Goal: Task Accomplishment & Management: Manage account settings

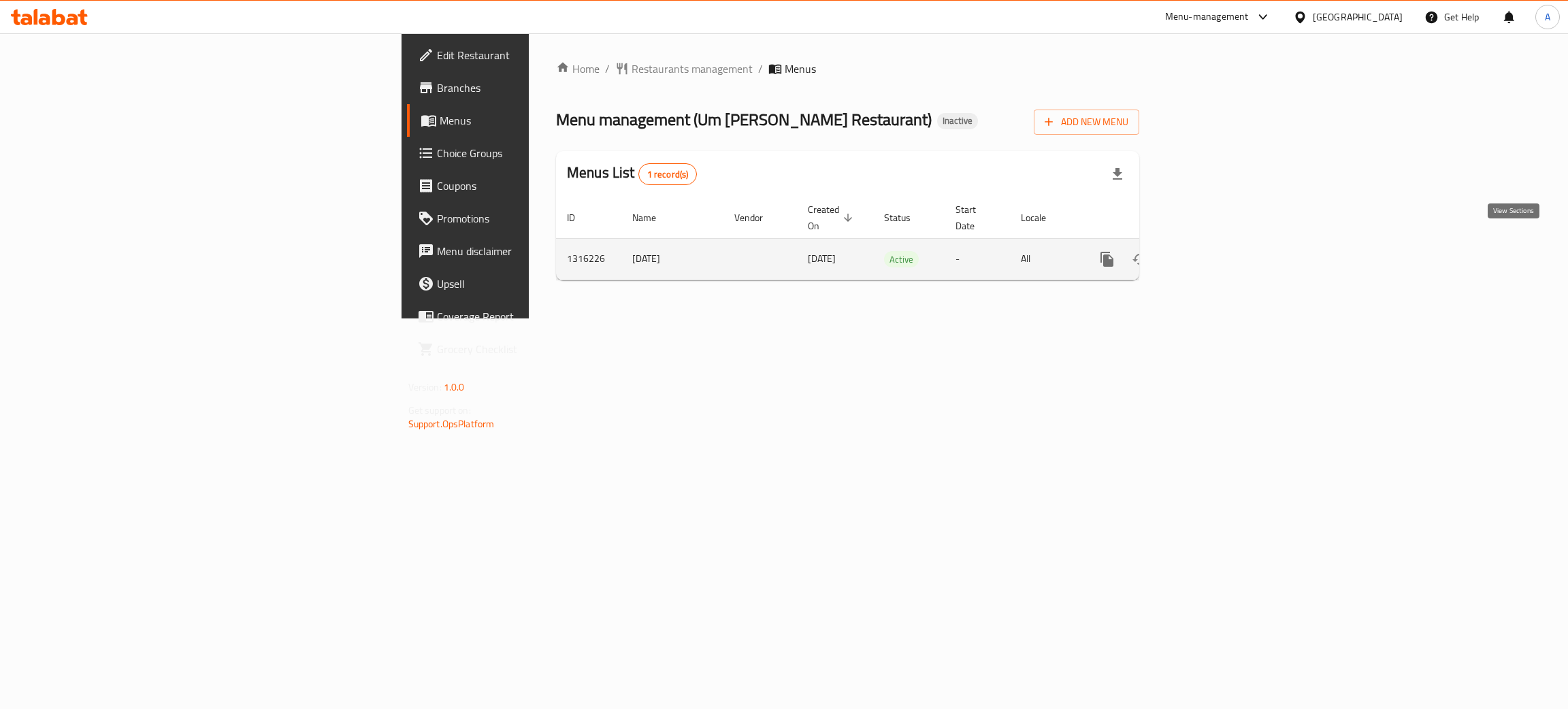
click at [1213, 251] on icon "enhanced table" at bounding box center [1206, 259] width 17 height 17
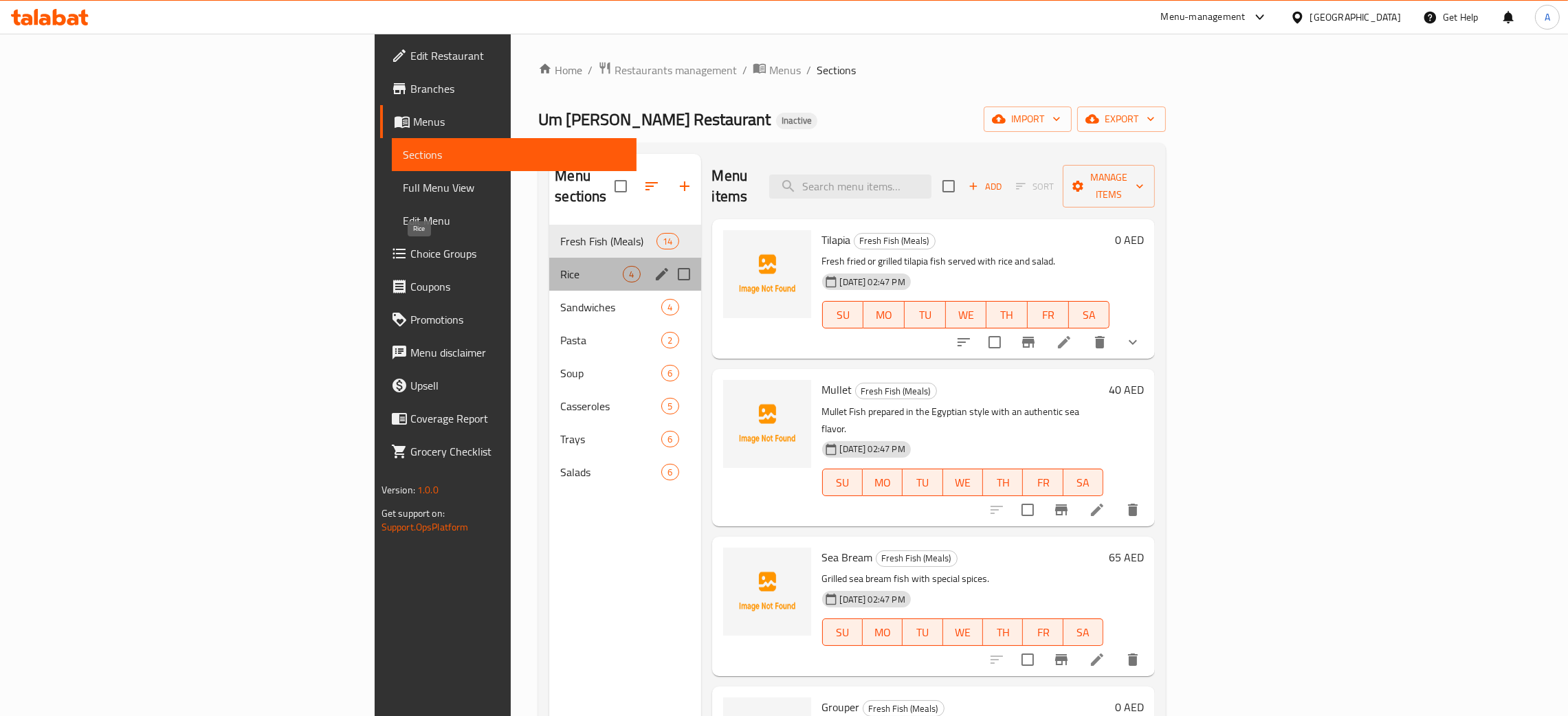
click at [560, 266] on span "Rice" at bounding box center [591, 274] width 62 height 17
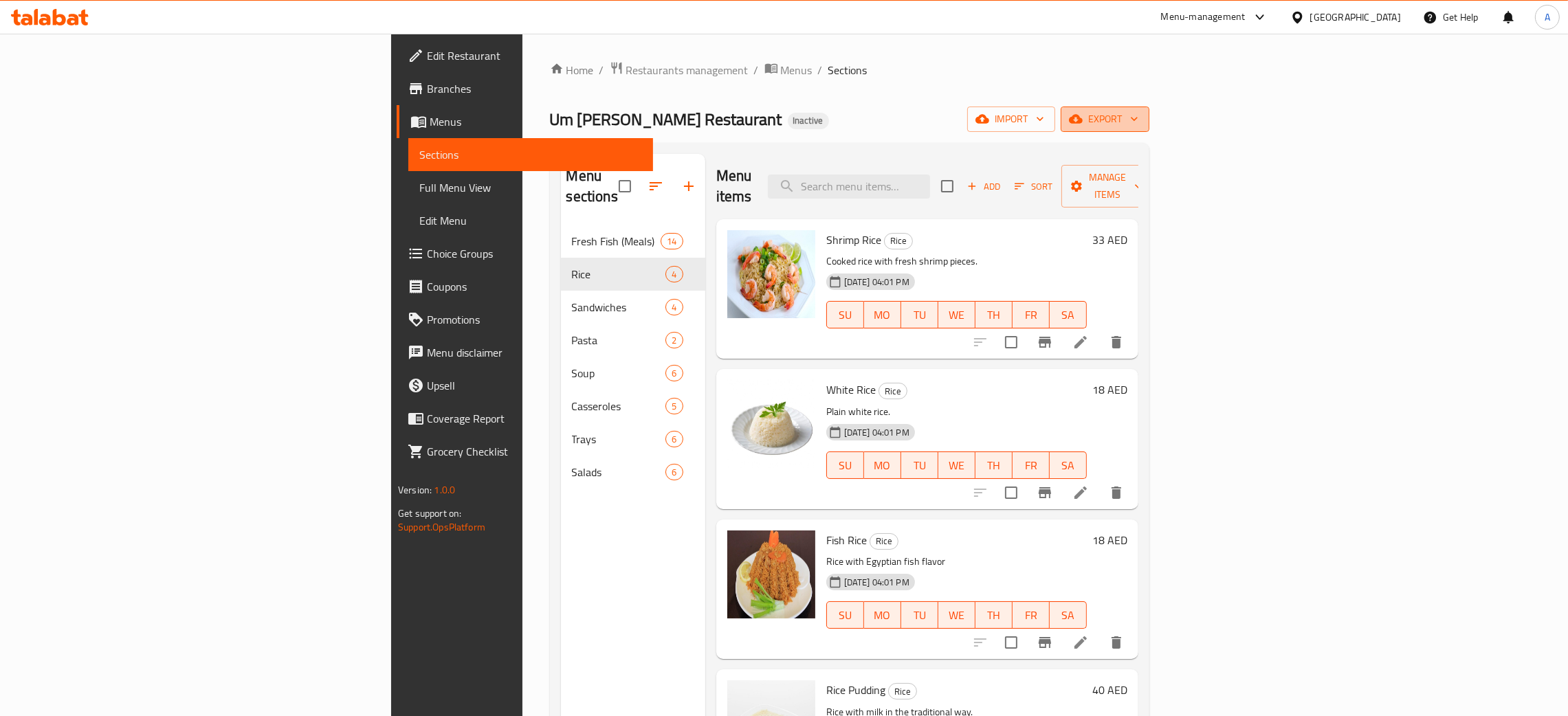
click at [1141, 122] on icon "button" at bounding box center [1133, 118] width 13 height 13
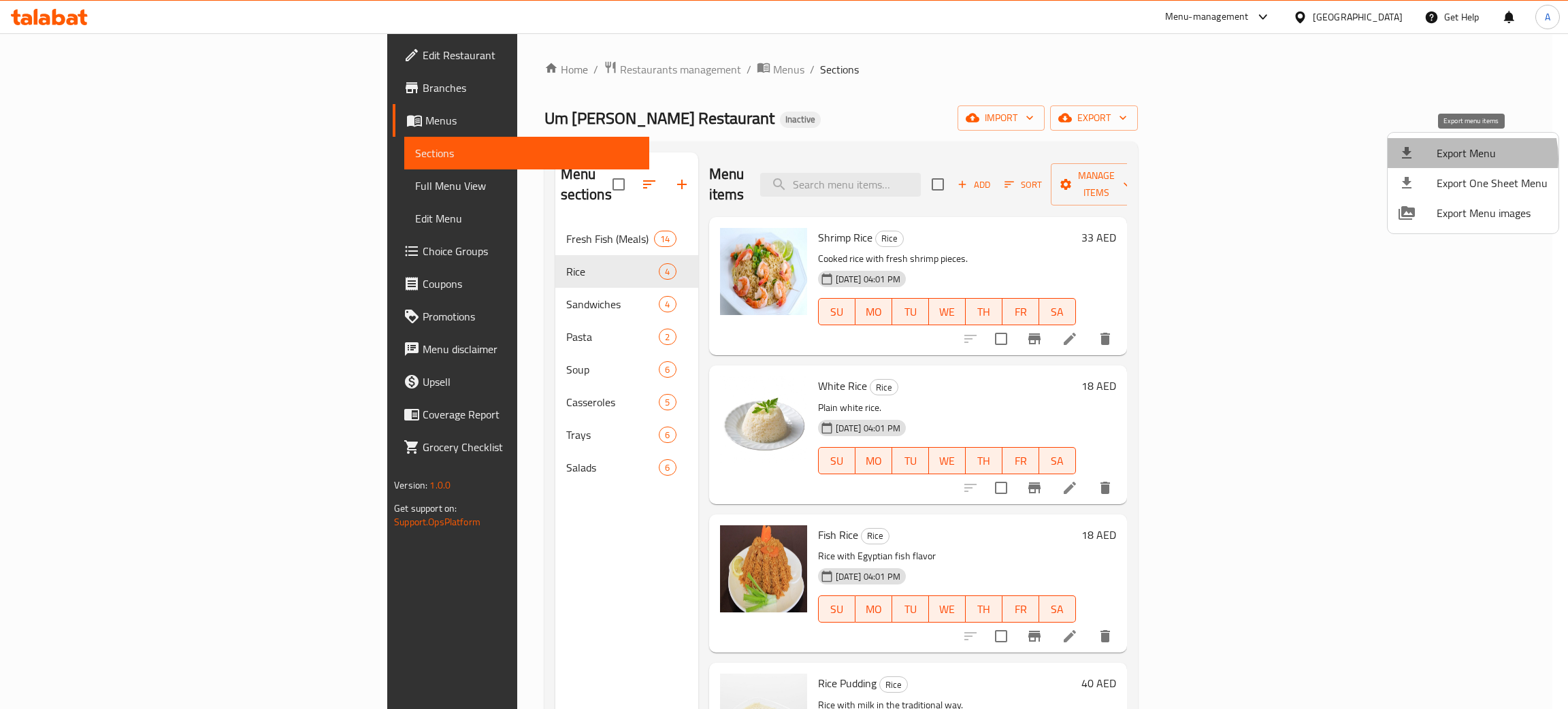
click at [1457, 158] on span "Export Menu" at bounding box center [1492, 153] width 111 height 17
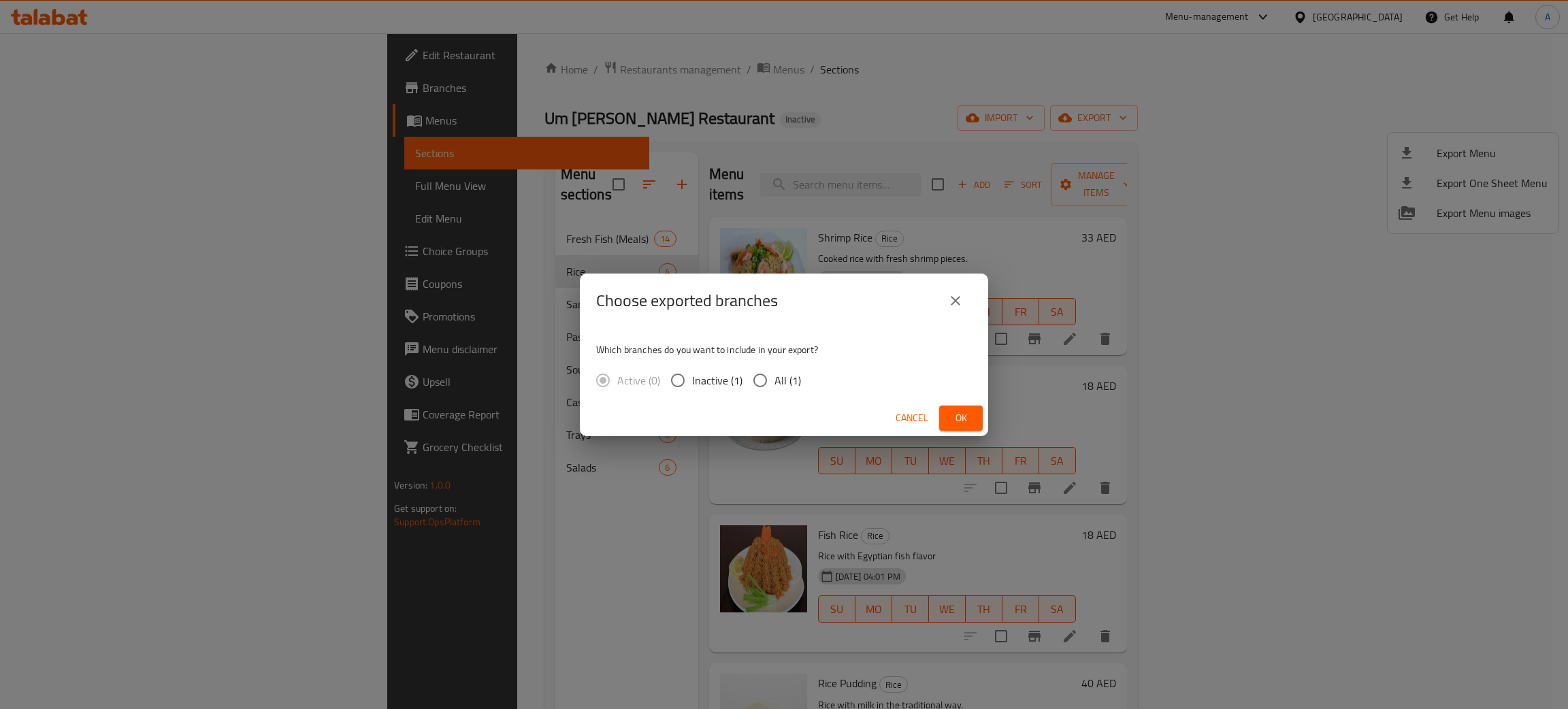
click at [967, 415] on span "Ok" at bounding box center [961, 418] width 22 height 17
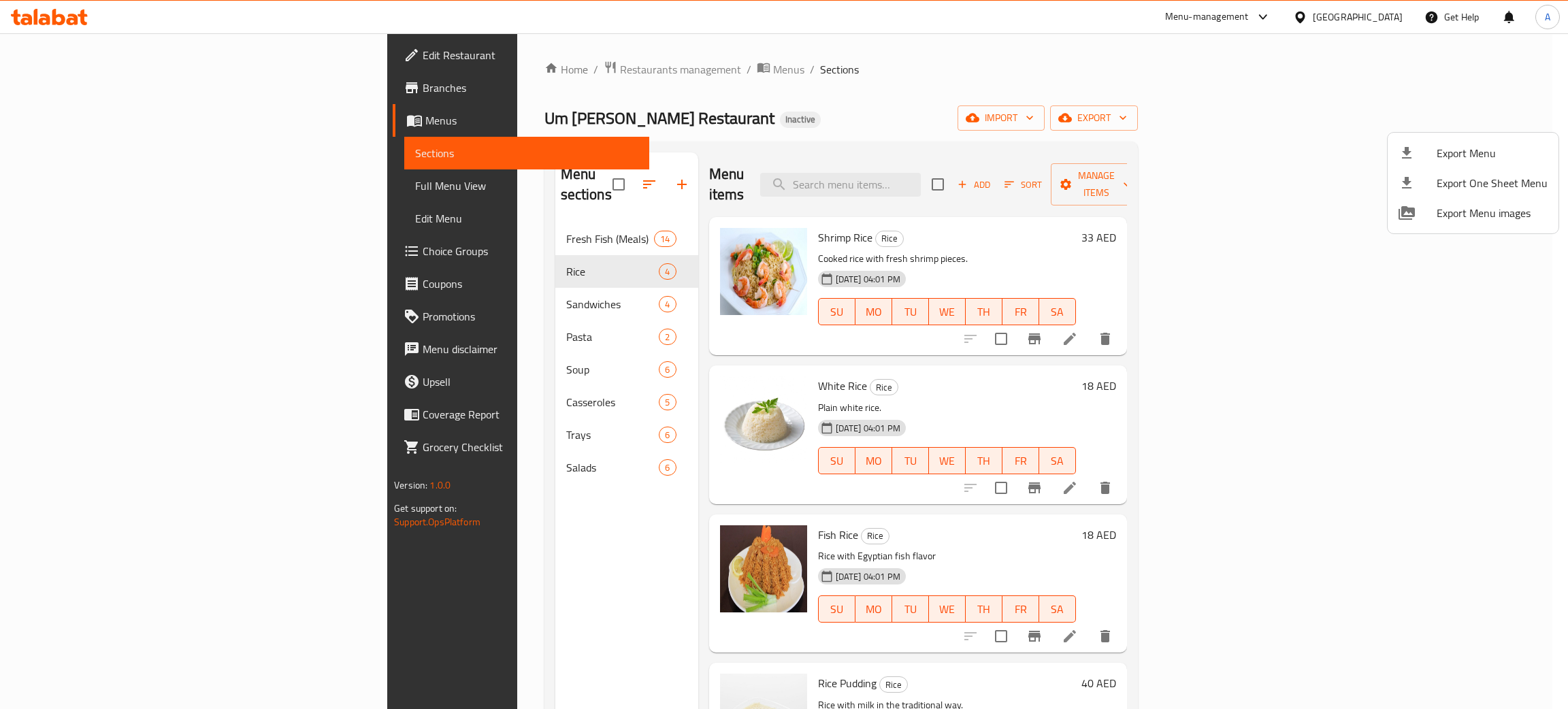
click at [489, 281] on div at bounding box center [784, 354] width 1568 height 709
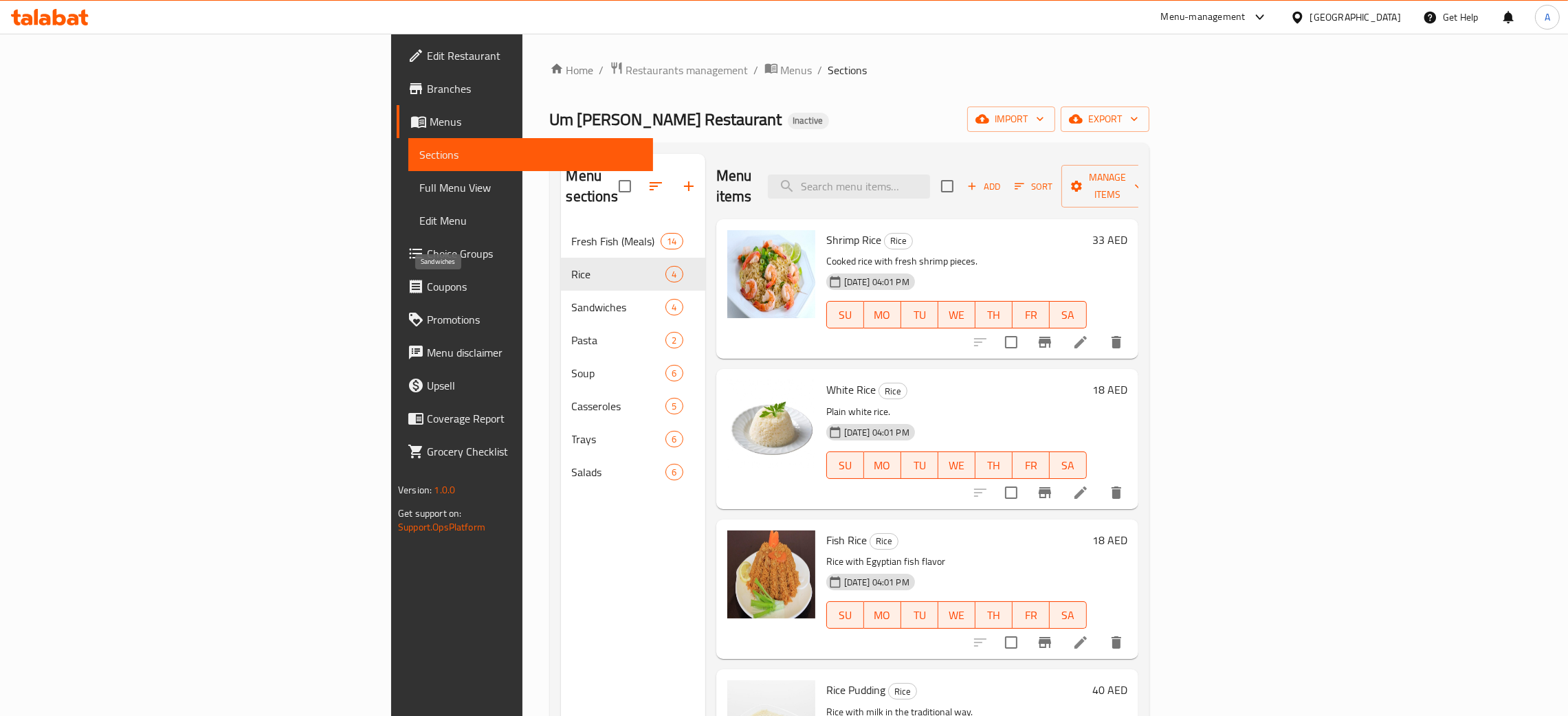
click at [572, 299] on span "Sandwiches" at bounding box center [619, 307] width 94 height 17
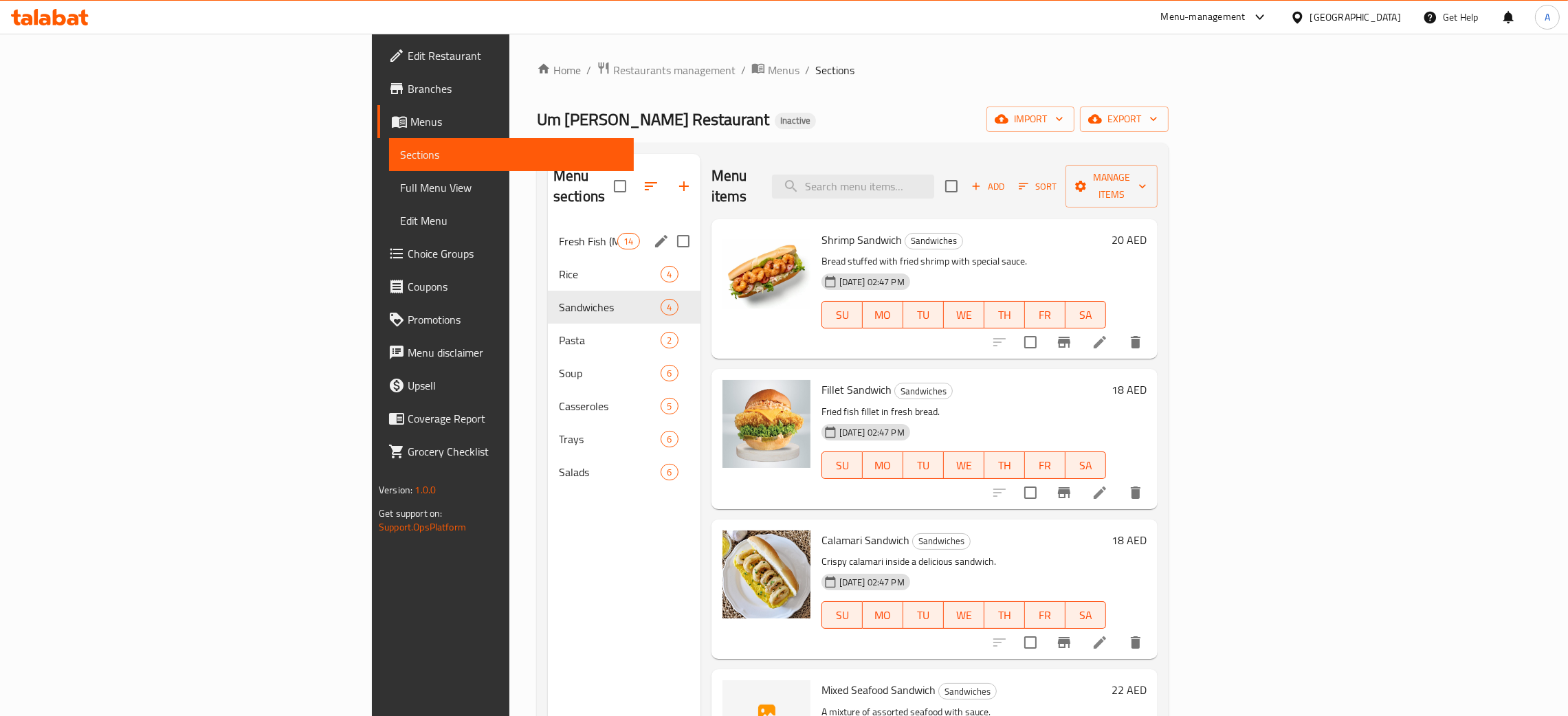
click at [548, 224] on div "Fresh Fish (Meals) 14" at bounding box center [623, 240] width 152 height 33
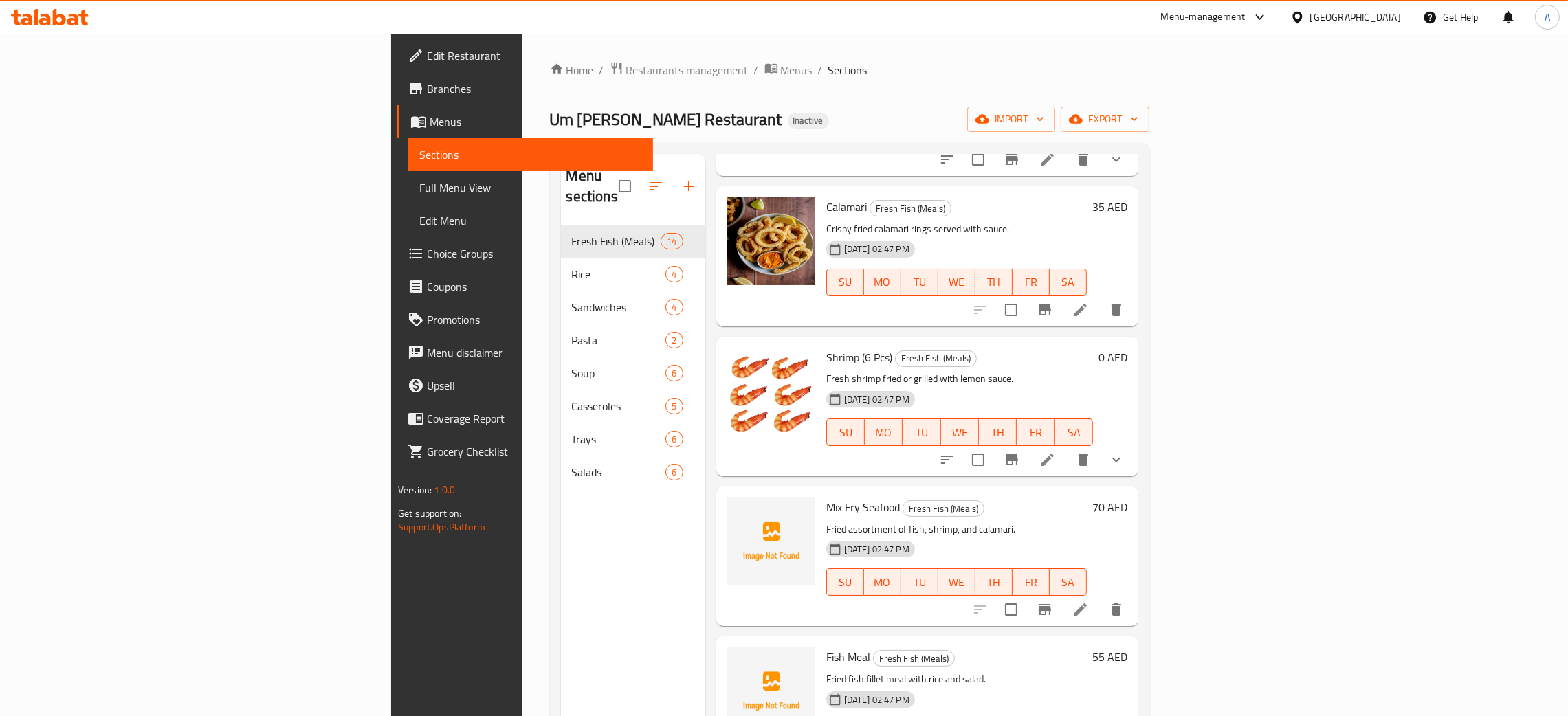
scroll to position [194, 0]
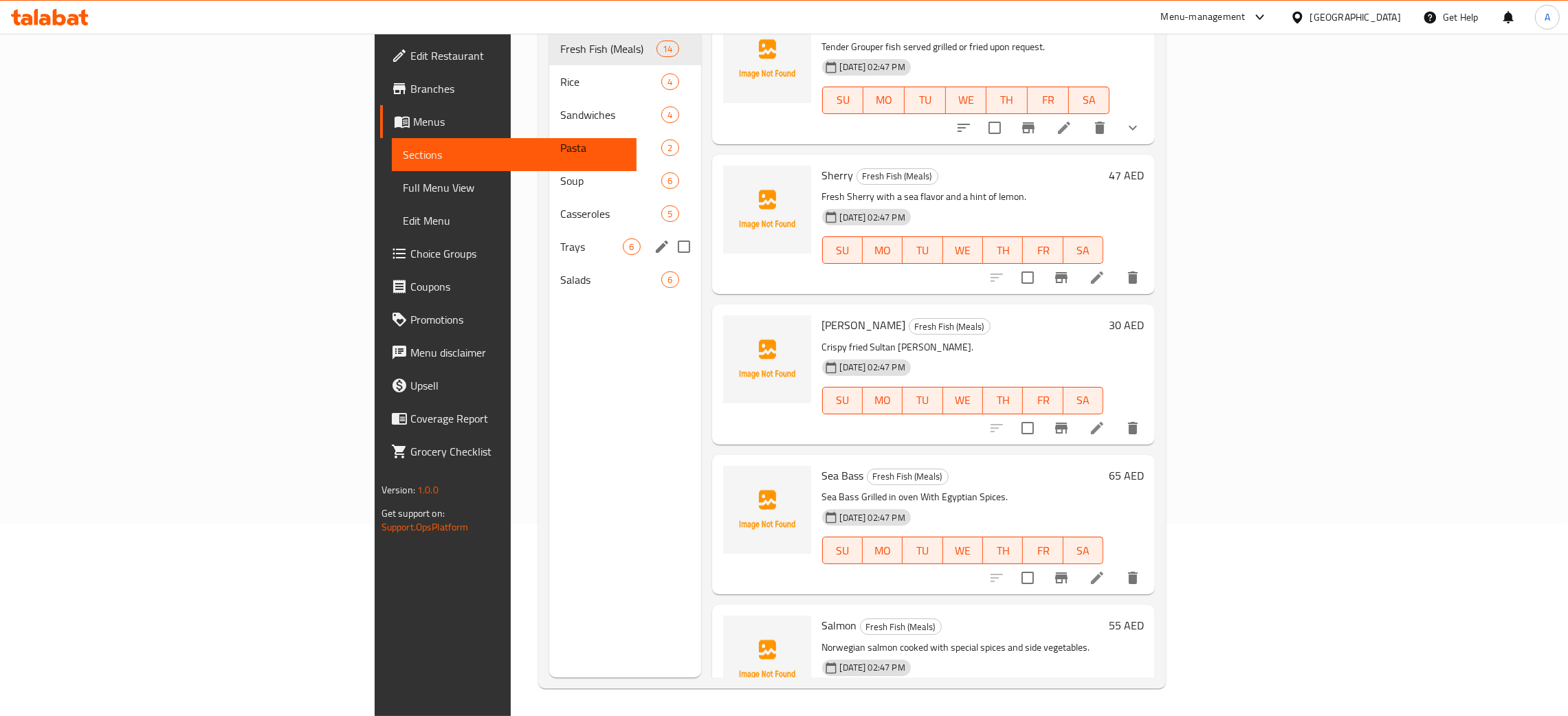
click at [549, 239] on div "Trays 6" at bounding box center [625, 247] width 151 height 33
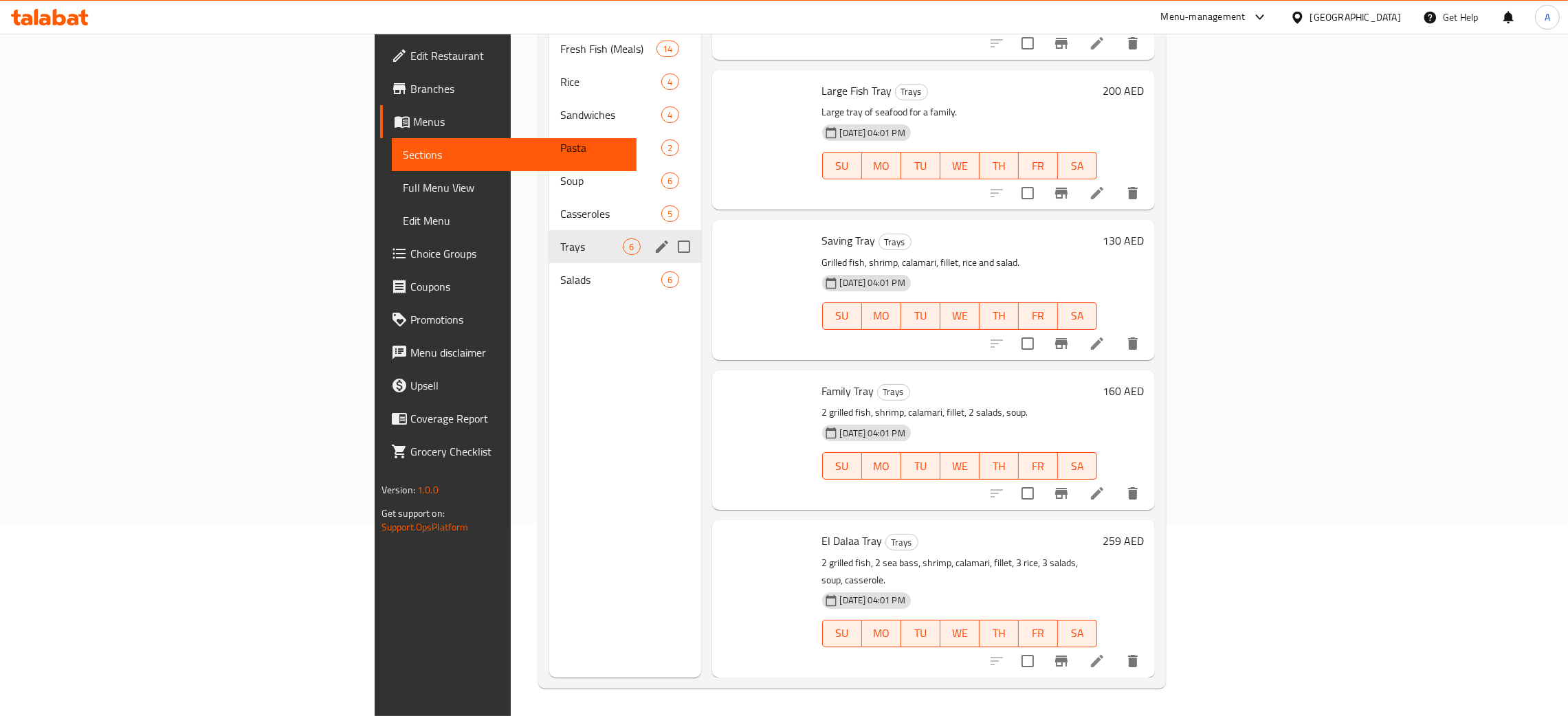
scroll to position [217, 0]
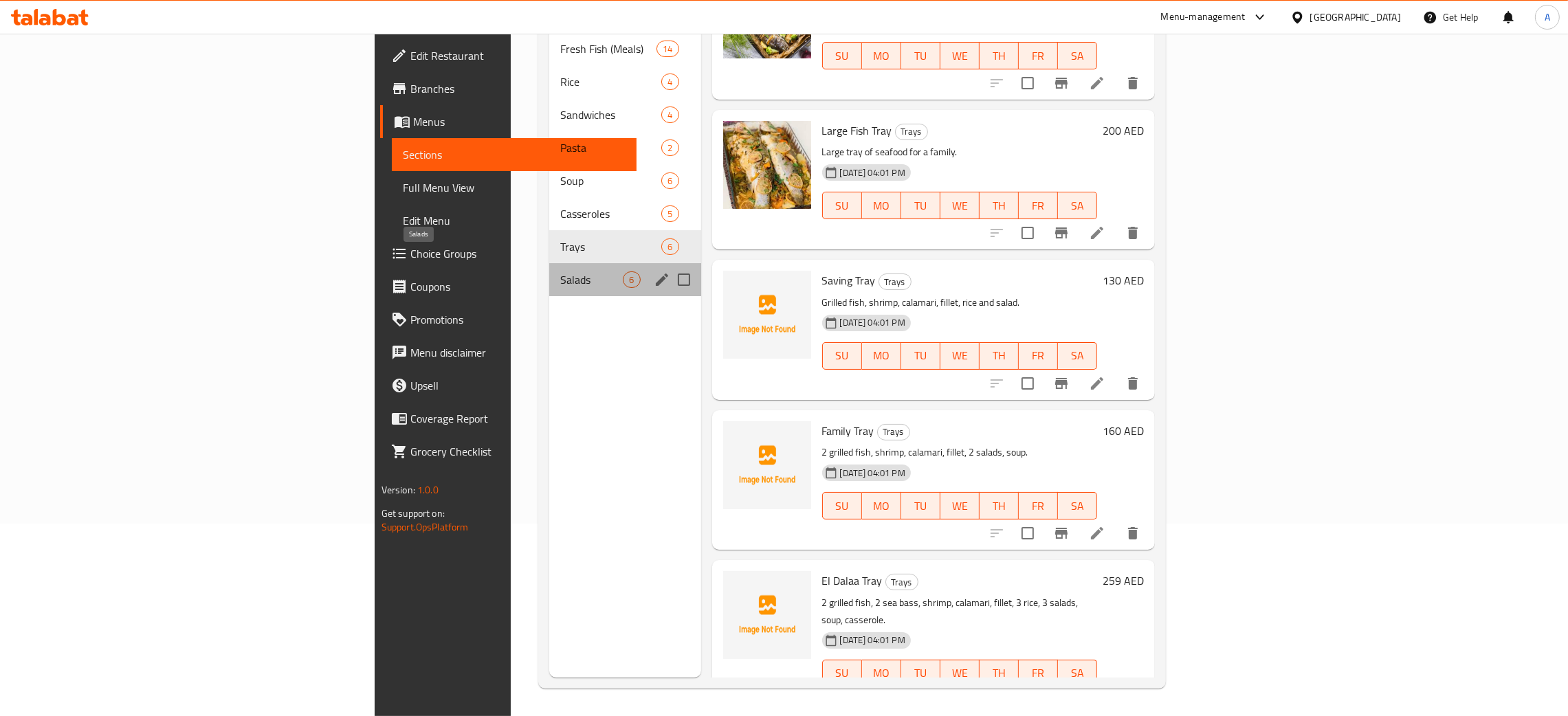
click at [560, 272] on span "Salads" at bounding box center [591, 280] width 62 height 17
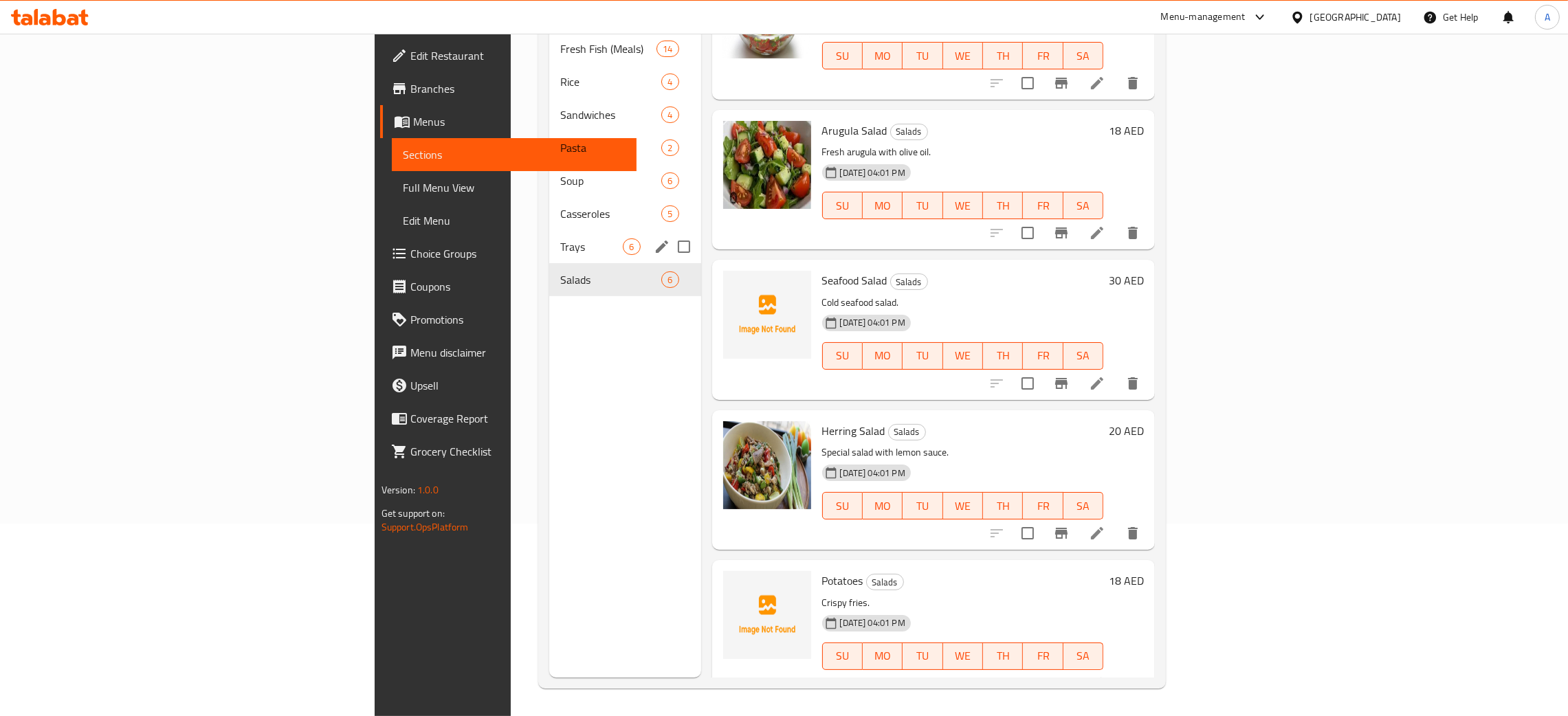
click at [560, 239] on span "Trays" at bounding box center [591, 247] width 62 height 17
